Goal: Find specific page/section: Find specific page/section

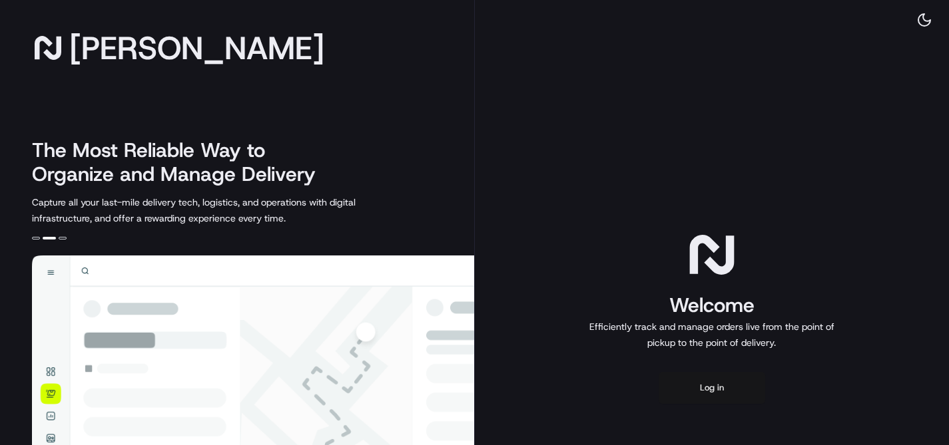
click at [707, 393] on button "Log in" at bounding box center [711, 388] width 106 height 32
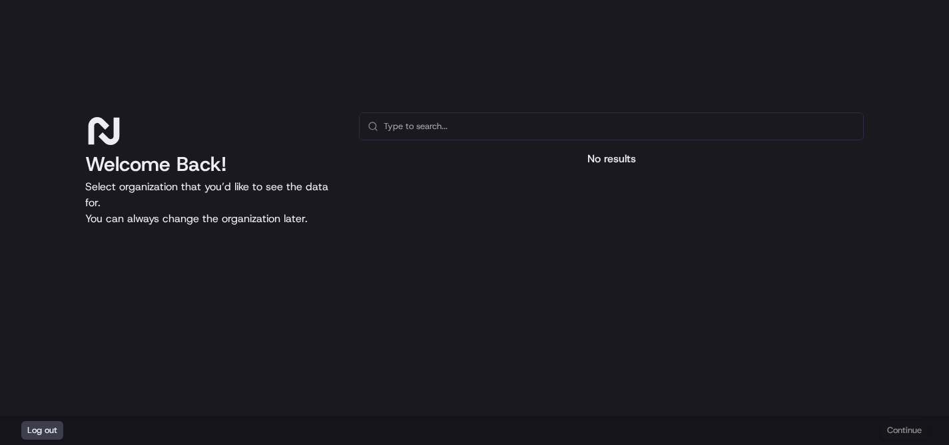
click at [412, 123] on input "text" at bounding box center [618, 126] width 471 height 27
click at [416, 133] on input "five-below" at bounding box center [618, 126] width 471 height 27
type input "f"
click at [345, 248] on div "Welcome Back! Select organization that you’d like to see the data for. You can …" at bounding box center [473, 250] width 777 height 277
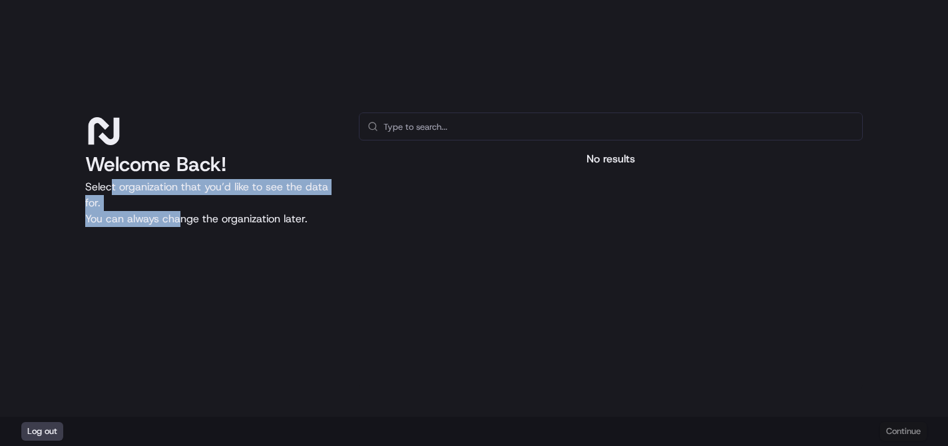
drag, startPoint x: 111, startPoint y: 189, endPoint x: 169, endPoint y: 220, distance: 65.5
click at [171, 220] on p "Select organization that you’d like to see the data for. You can always change …" at bounding box center [211, 203] width 252 height 48
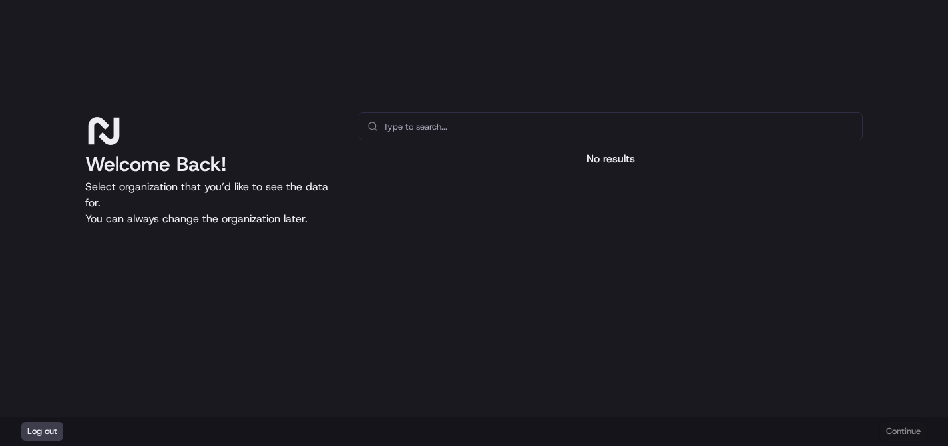
click at [296, 220] on p "Select organization that you’d like to see the data for. You can always change …" at bounding box center [211, 203] width 252 height 48
click at [403, 120] on input "text" at bounding box center [618, 126] width 471 height 27
type input "s"
type input "k"
